Goal: Communication & Community: Answer question/provide support

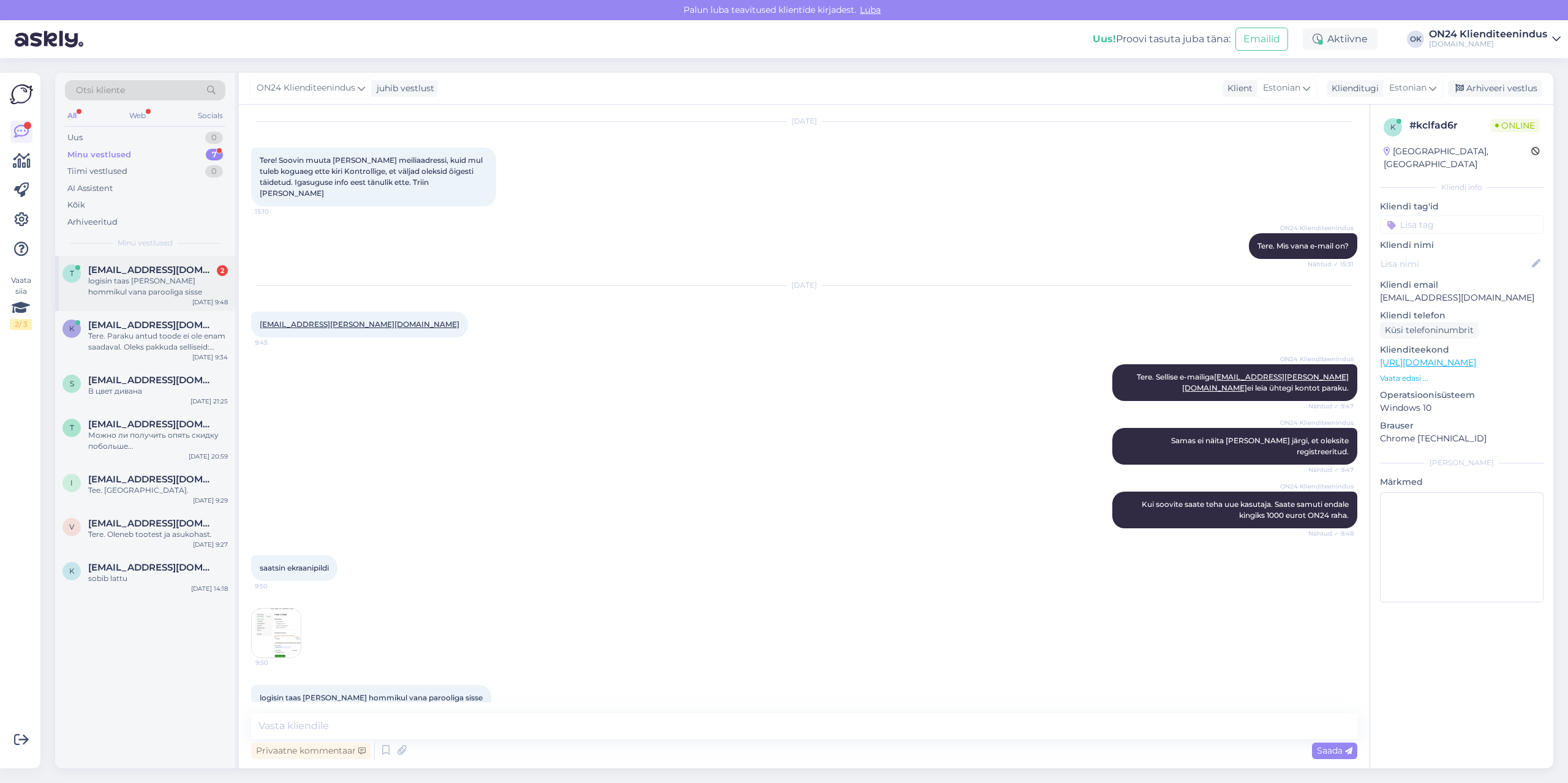
click at [148, 289] on div "logisin taas [PERSON_NAME] hommikul vana parooliga sisse" at bounding box center [158, 286] width 140 height 22
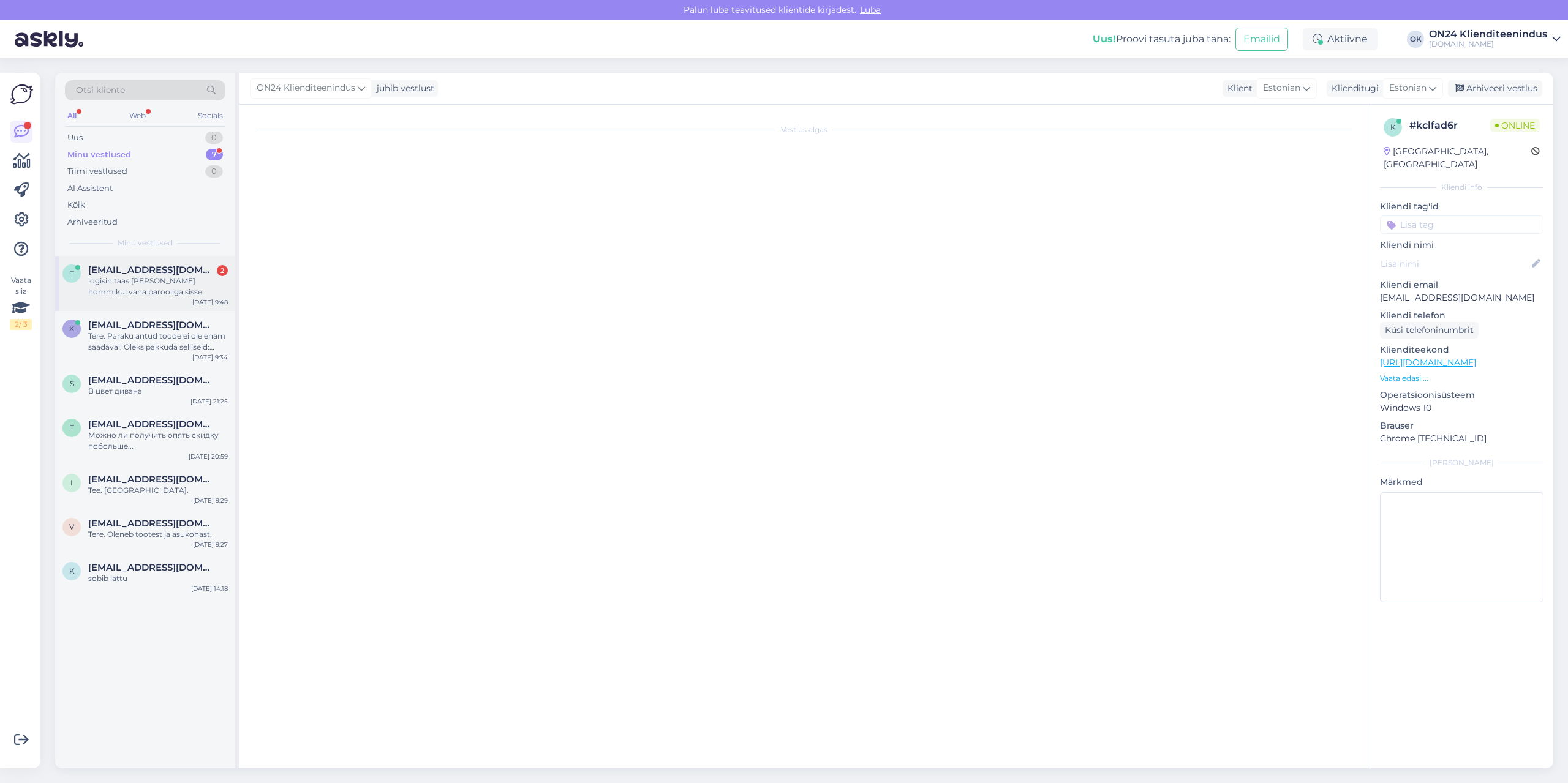
scroll to position [34, 0]
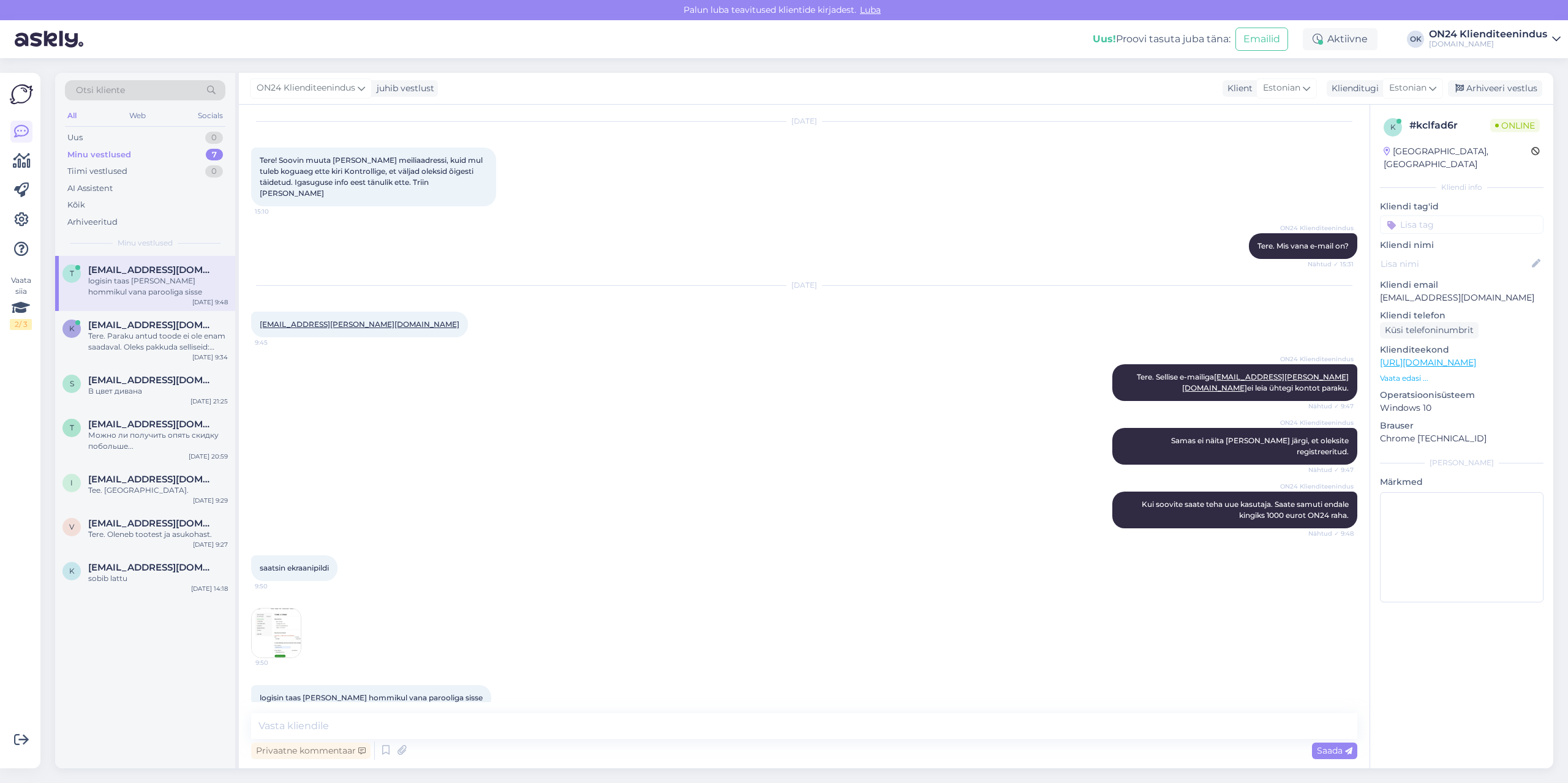
click at [278, 609] on img at bounding box center [276, 633] width 49 height 49
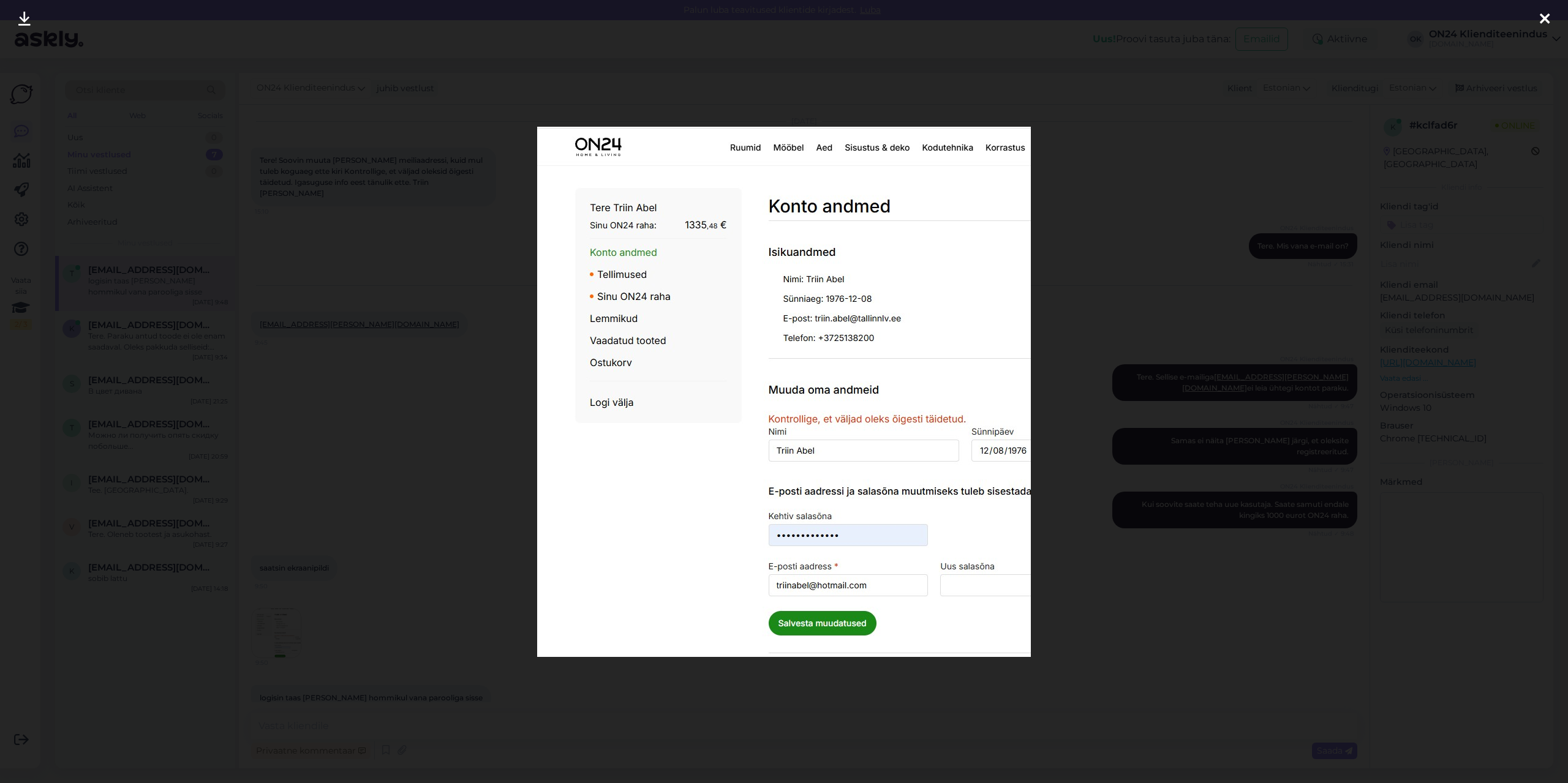
click at [523, 528] on div at bounding box center [784, 391] width 1568 height 783
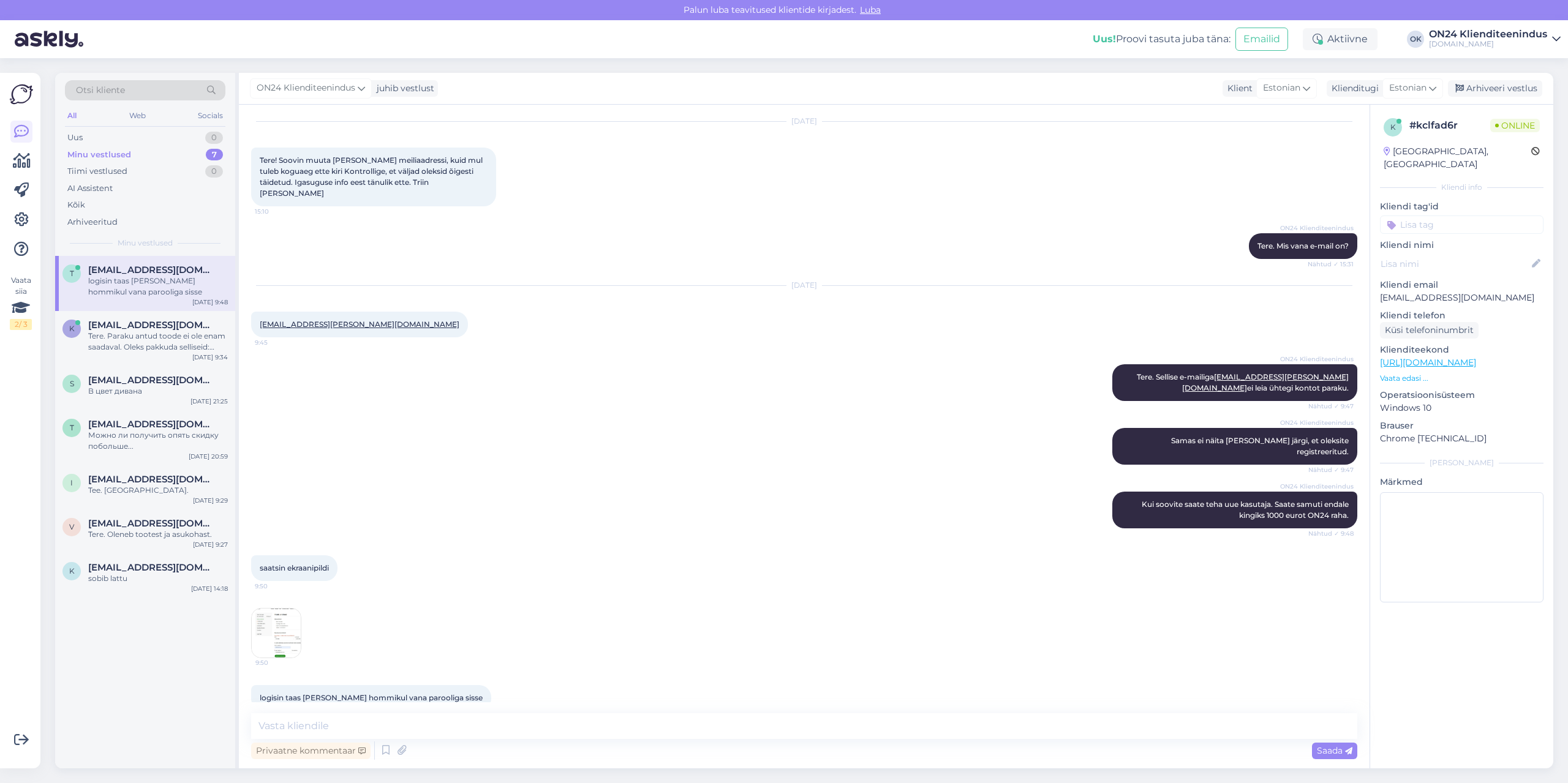
click at [272, 613] on img at bounding box center [276, 633] width 49 height 49
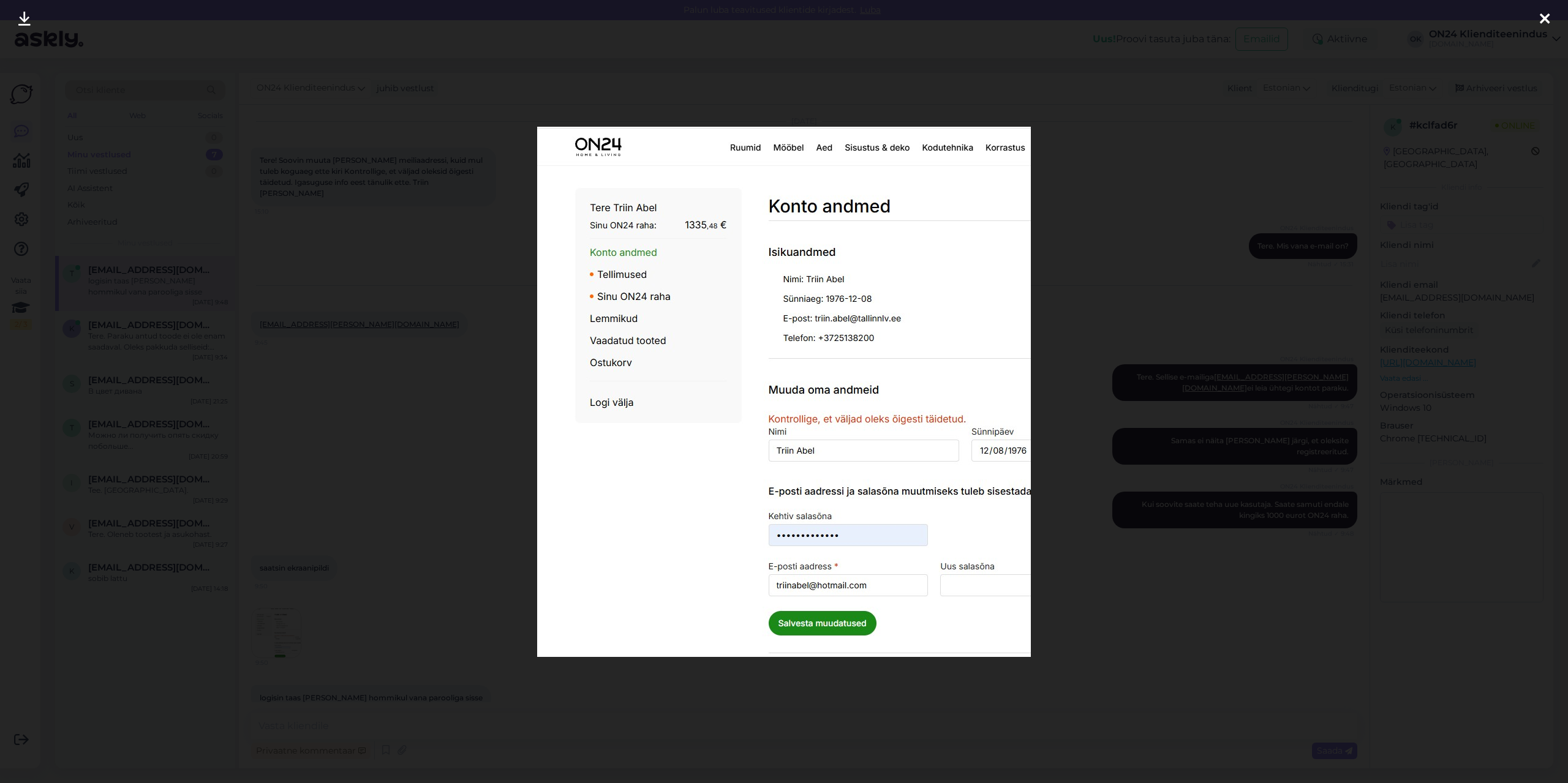
click at [463, 522] on div at bounding box center [784, 391] width 1568 height 783
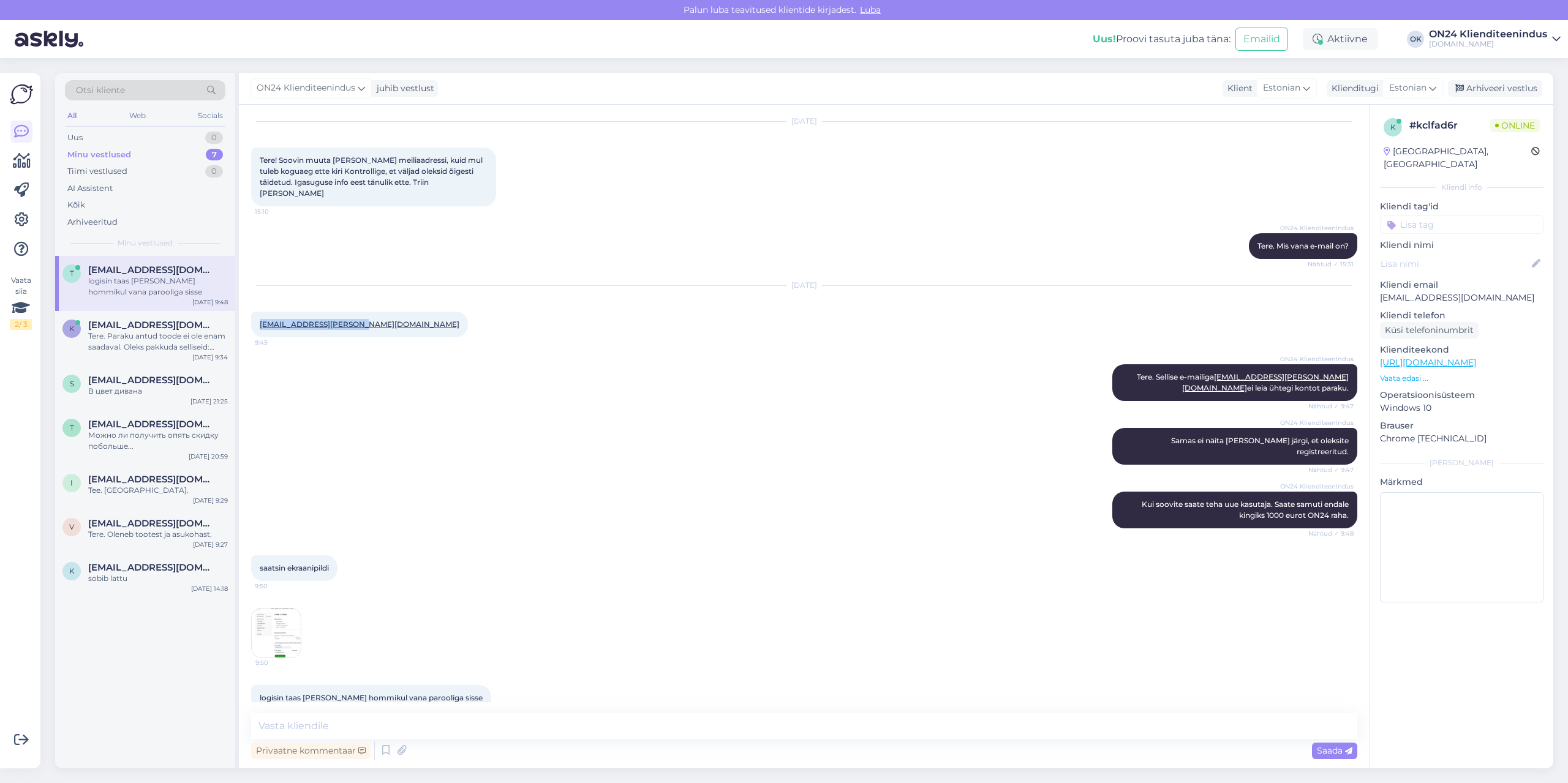
drag, startPoint x: 344, startPoint y: 315, endPoint x: 261, endPoint y: 368, distance: 98.5
click at [261, 322] on div "[EMAIL_ADDRESS][PERSON_NAME][DOMAIN_NAME] 9:45" at bounding box center [360, 324] width 217 height 26
click at [282, 609] on img at bounding box center [276, 633] width 49 height 49
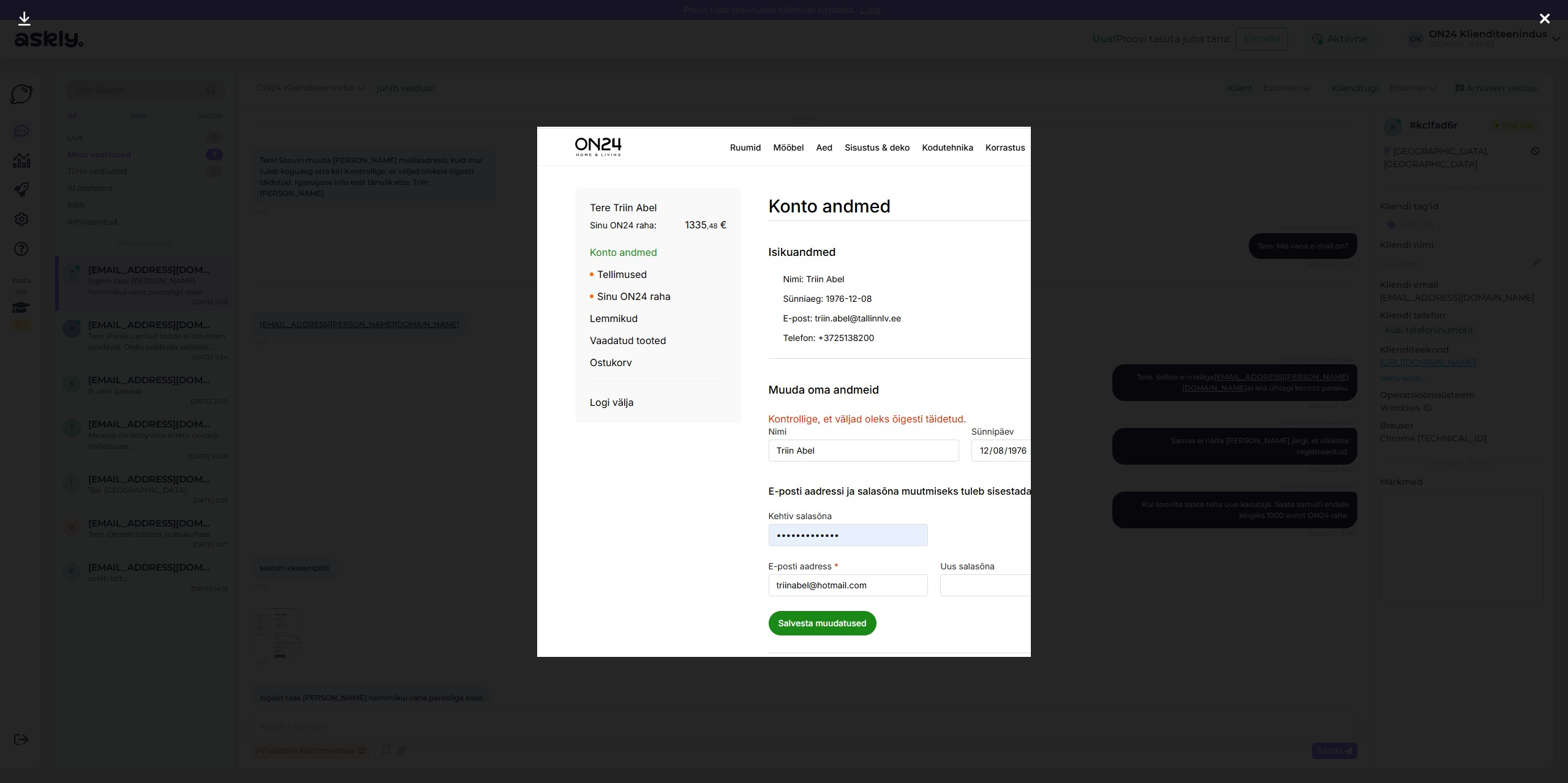
click at [449, 461] on div at bounding box center [784, 391] width 1568 height 783
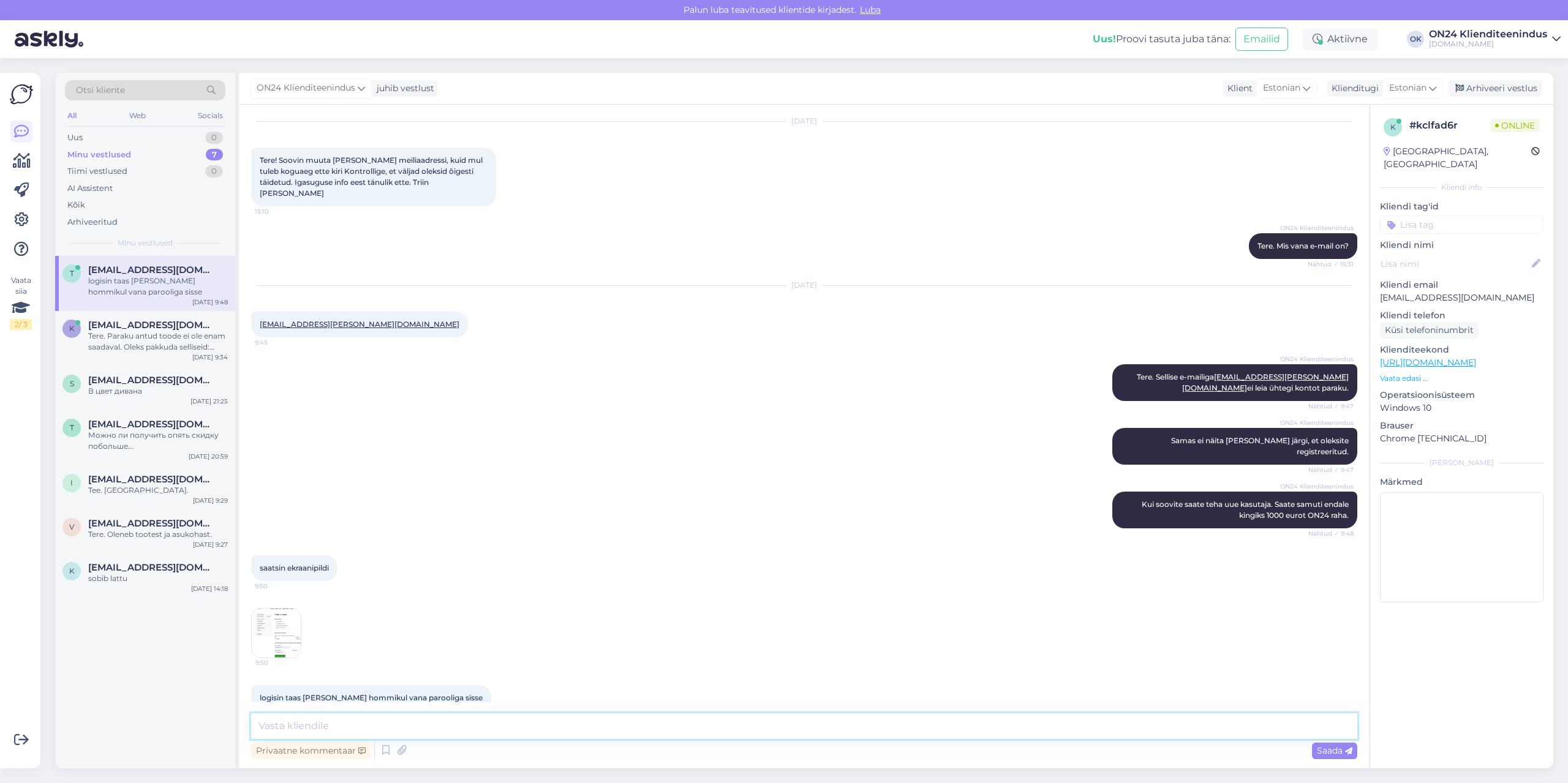
click at [376, 720] on textarea at bounding box center [804, 726] width 1107 height 26
click at [283, 609] on img at bounding box center [276, 633] width 49 height 49
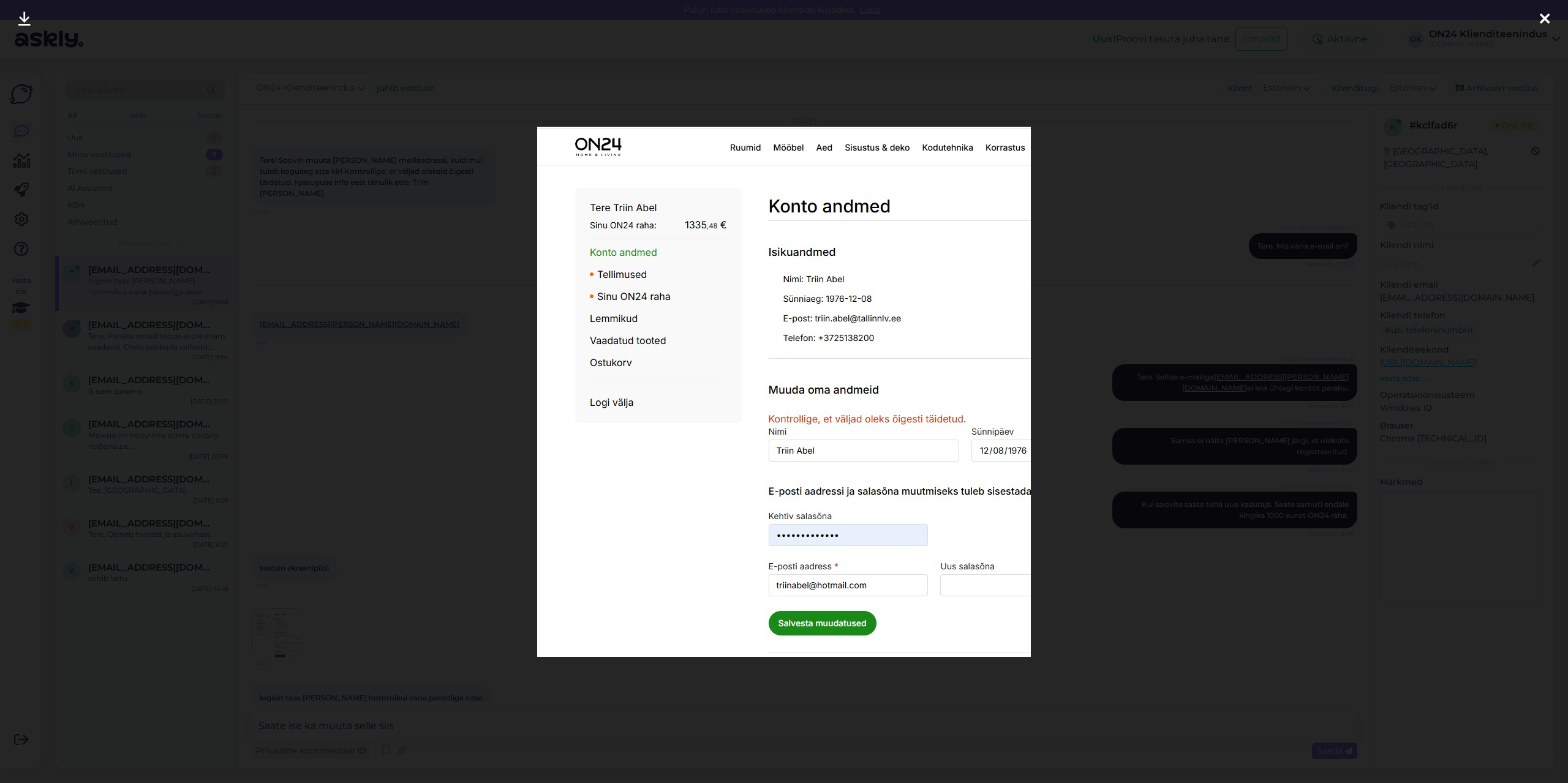
click at [380, 592] on div at bounding box center [784, 391] width 1568 height 783
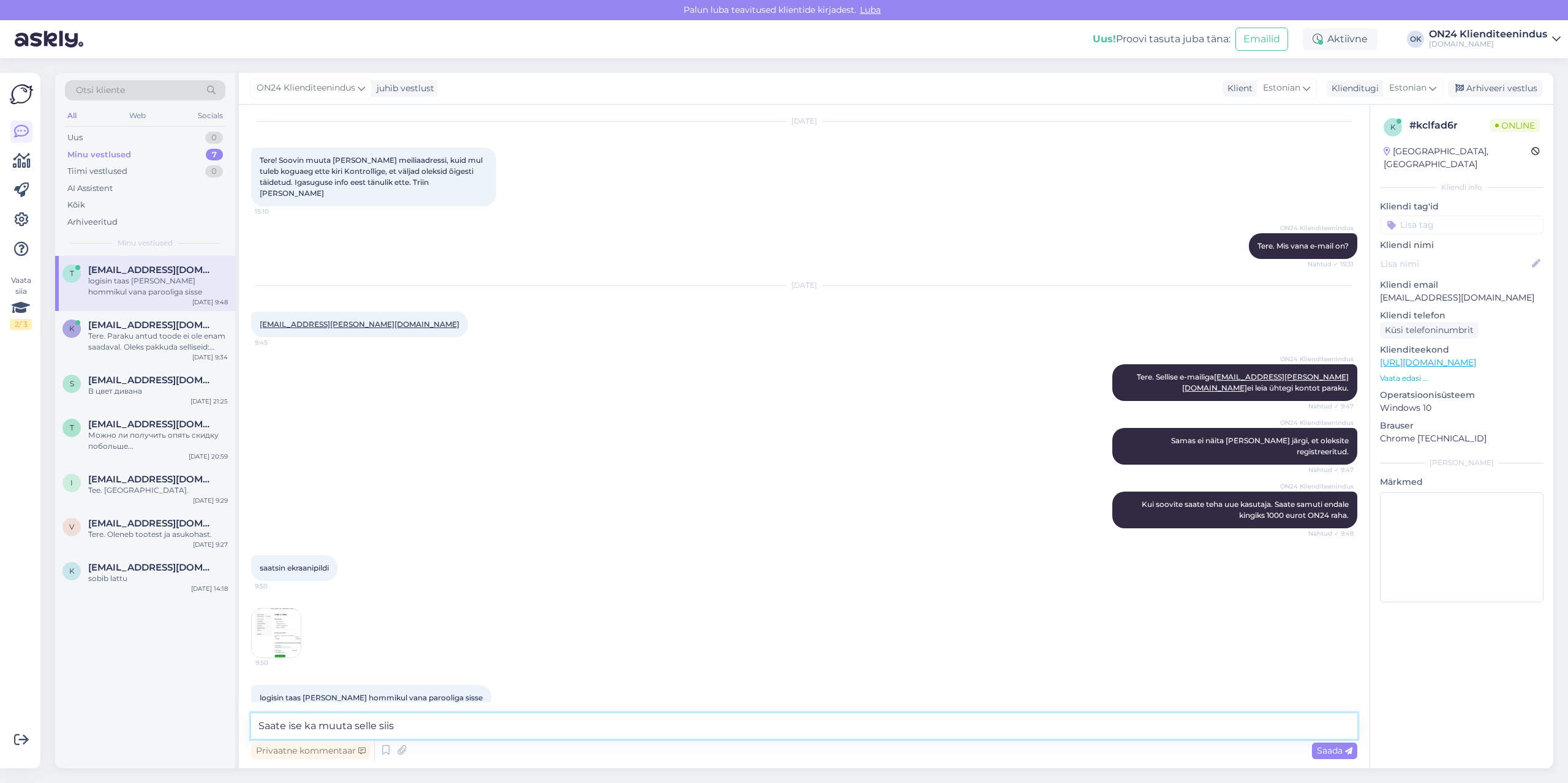
click at [462, 722] on textarea "Saate ise ka muuta selle siis" at bounding box center [804, 726] width 1107 height 26
type textarea "Saate ise ka muuta selles lahtris, kus on vana e-mail."
